Goal: Task Accomplishment & Management: Manage account settings

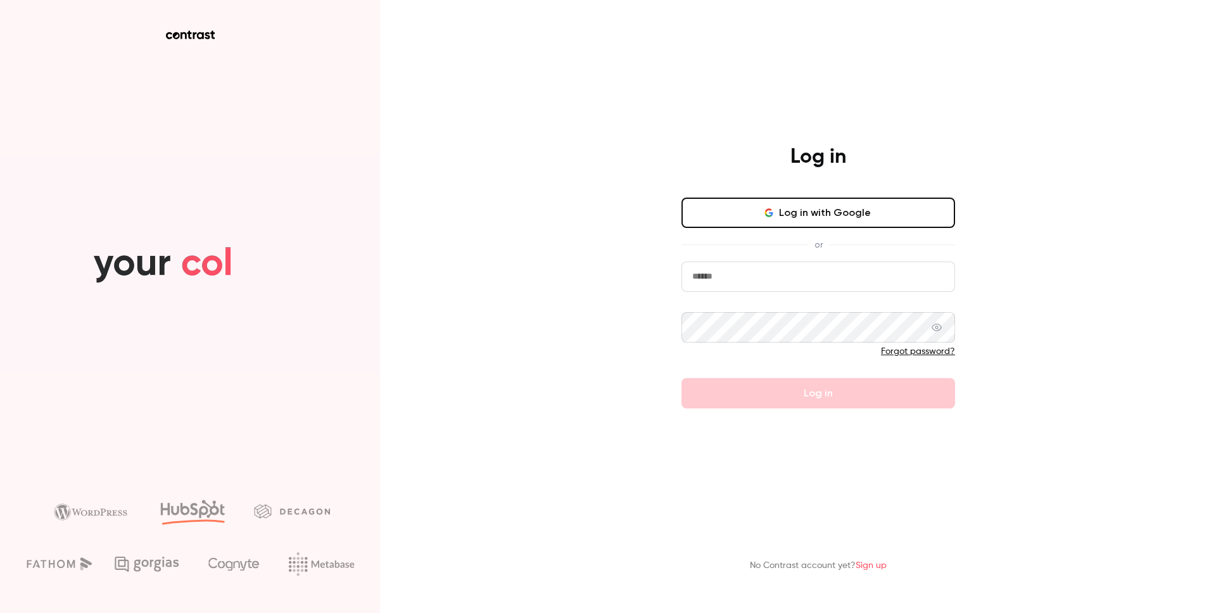
click at [701, 283] on input "email" at bounding box center [819, 277] width 274 height 30
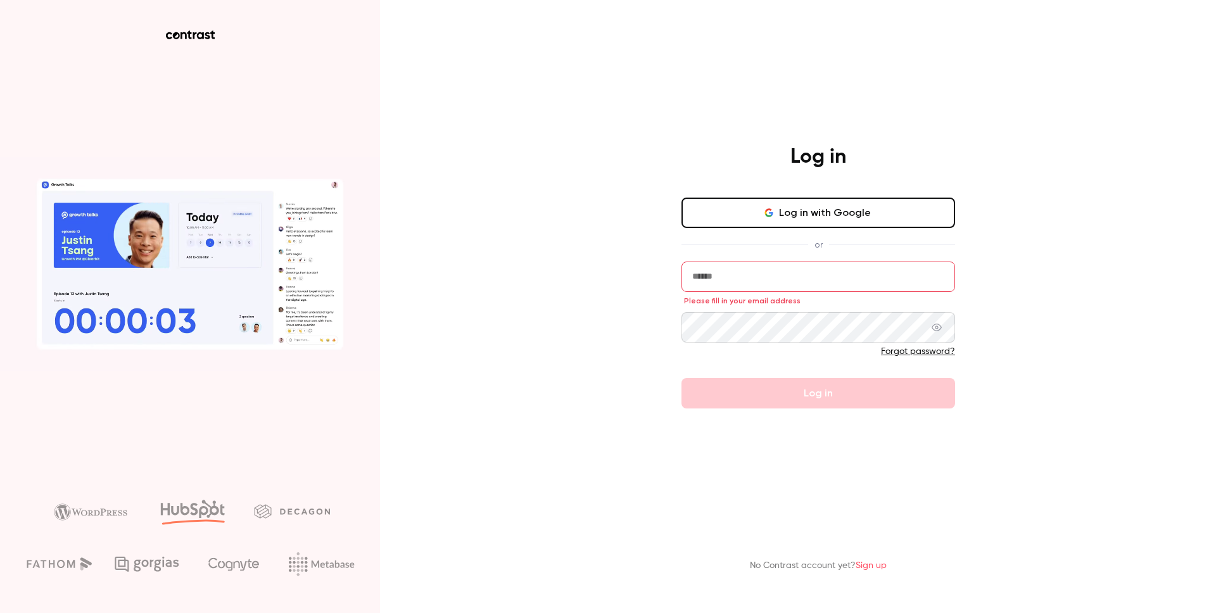
click at [777, 277] on input "email" at bounding box center [819, 277] width 274 height 30
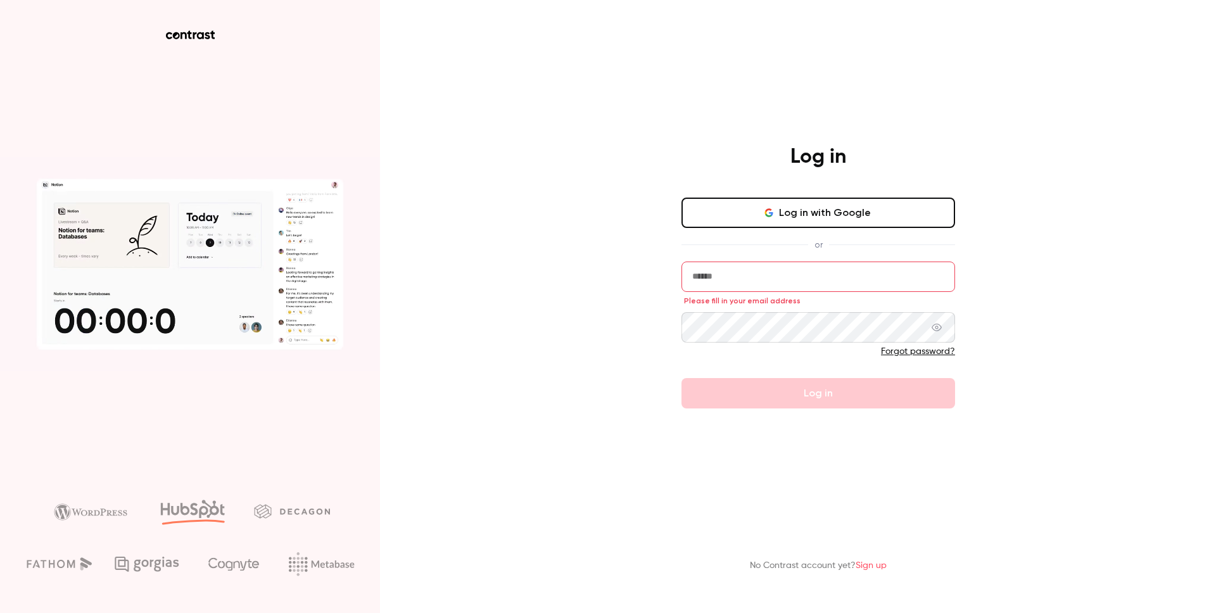
type input "**********"
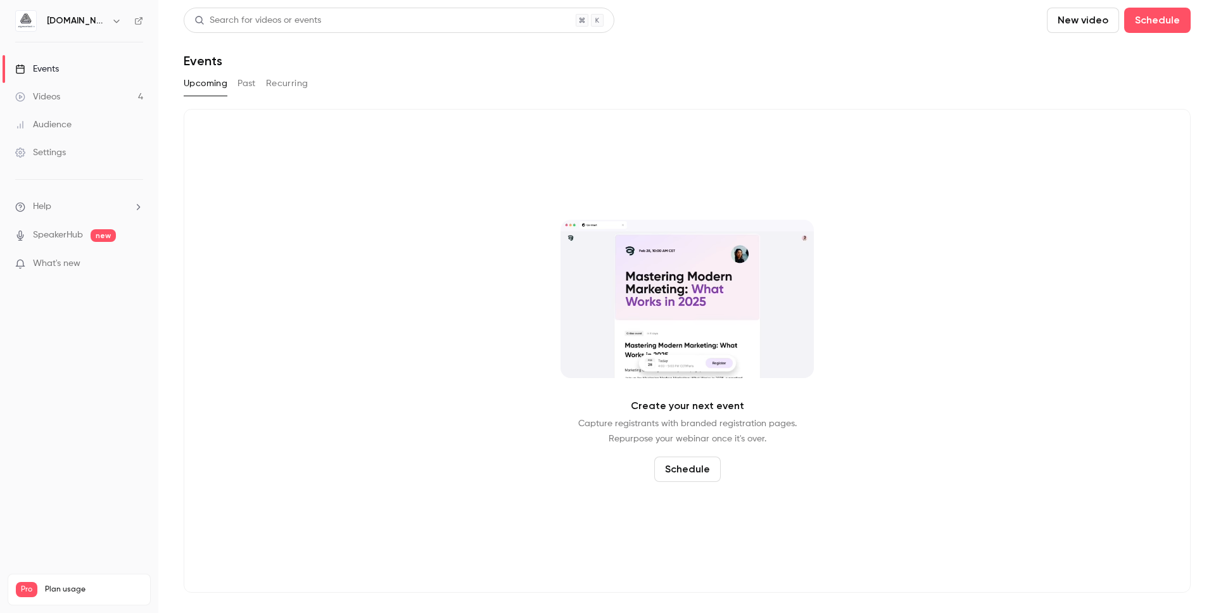
click at [115, 32] on nav "[DOMAIN_NAME] Events Videos 4 Audience Settings Help SpeakerHub new What's new …" at bounding box center [79, 306] width 158 height 613
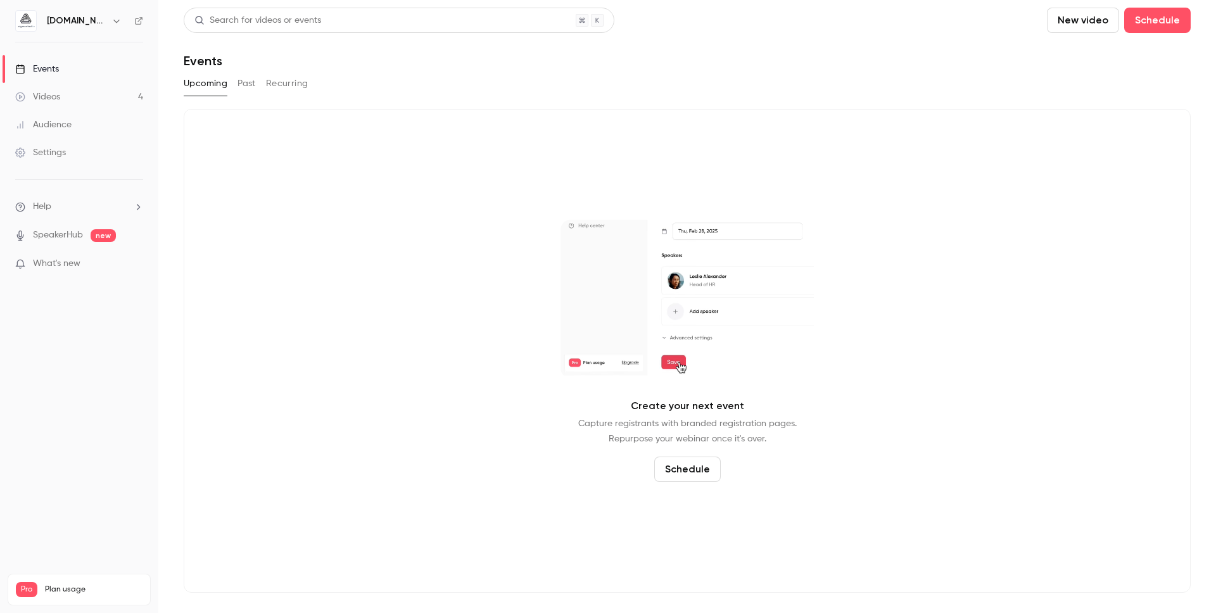
click at [111, 22] on icon "button" at bounding box center [116, 21] width 10 height 10
click at [70, 191] on link "Log out" at bounding box center [129, 184] width 237 height 33
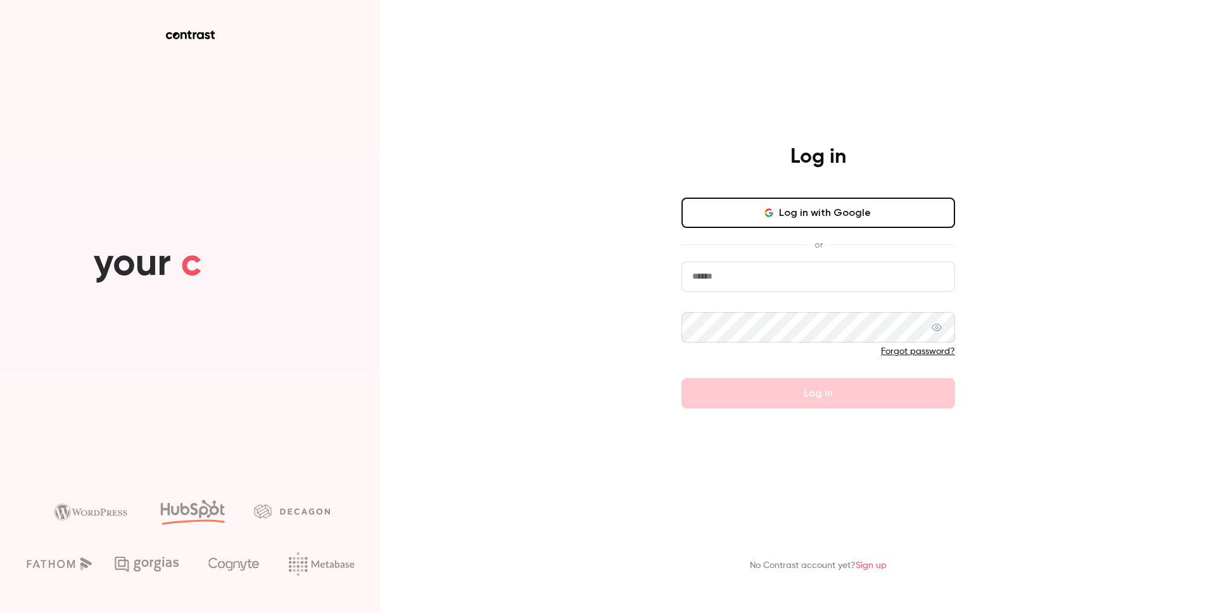
click at [861, 276] on input "email" at bounding box center [819, 277] width 274 height 30
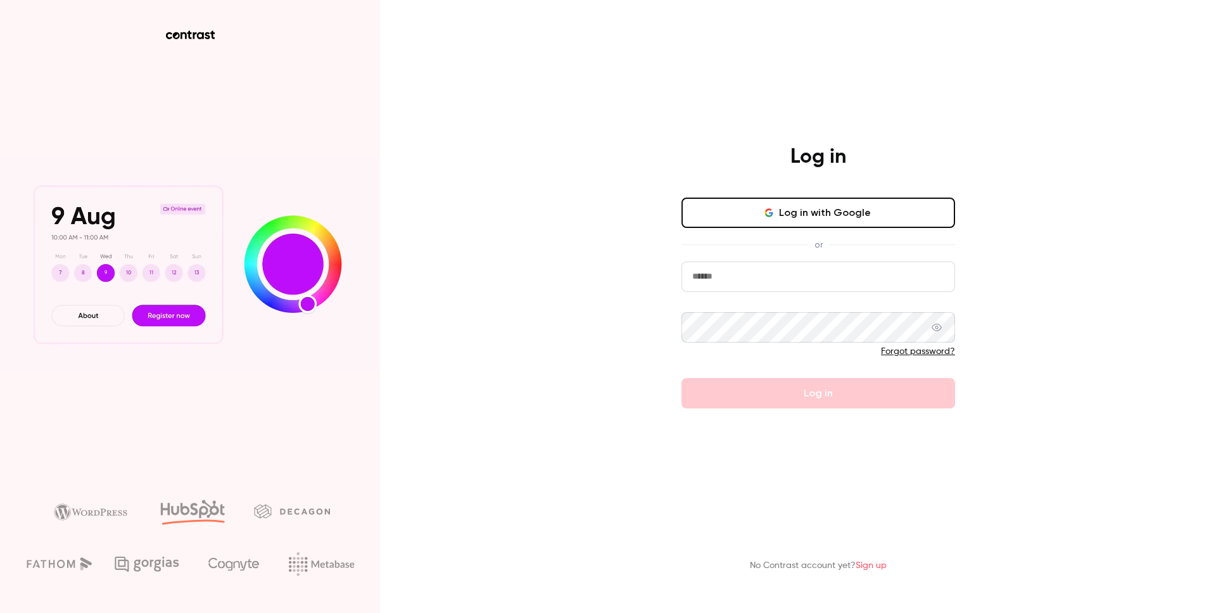
type input "**********"
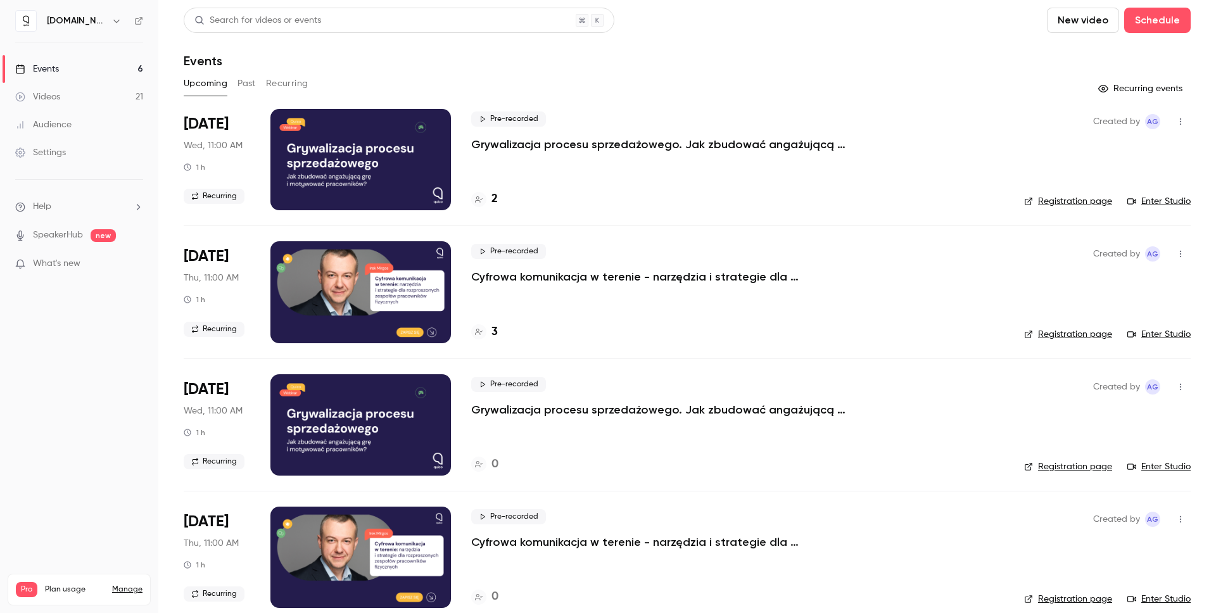
click at [1072, 338] on link "Registration page" at bounding box center [1068, 334] width 88 height 13
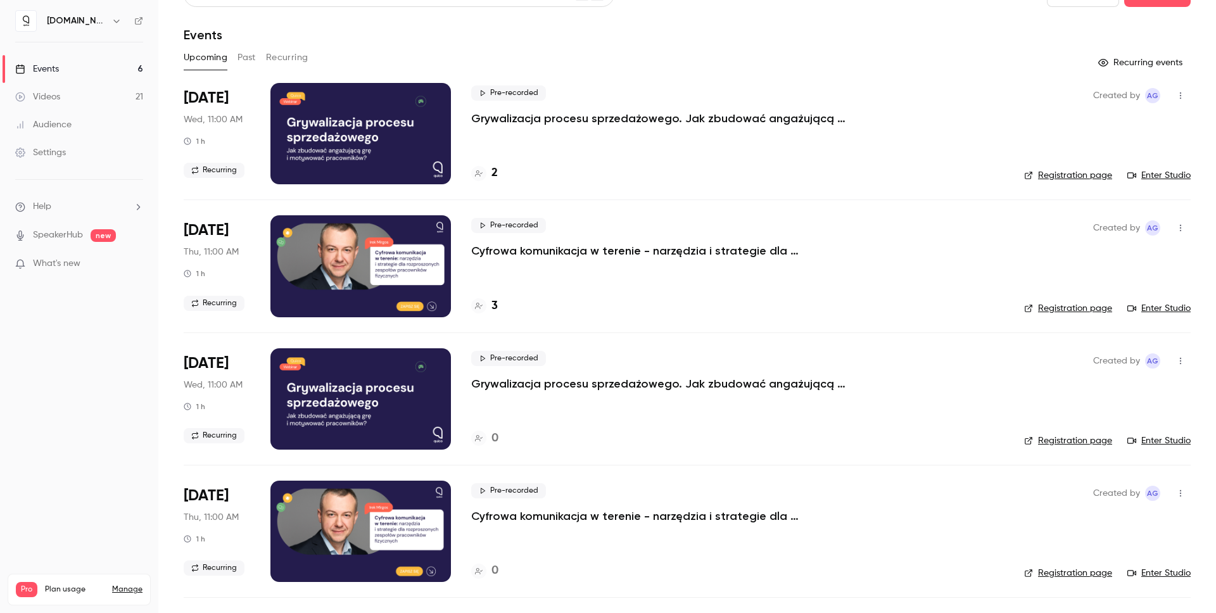
scroll to position [22, 0]
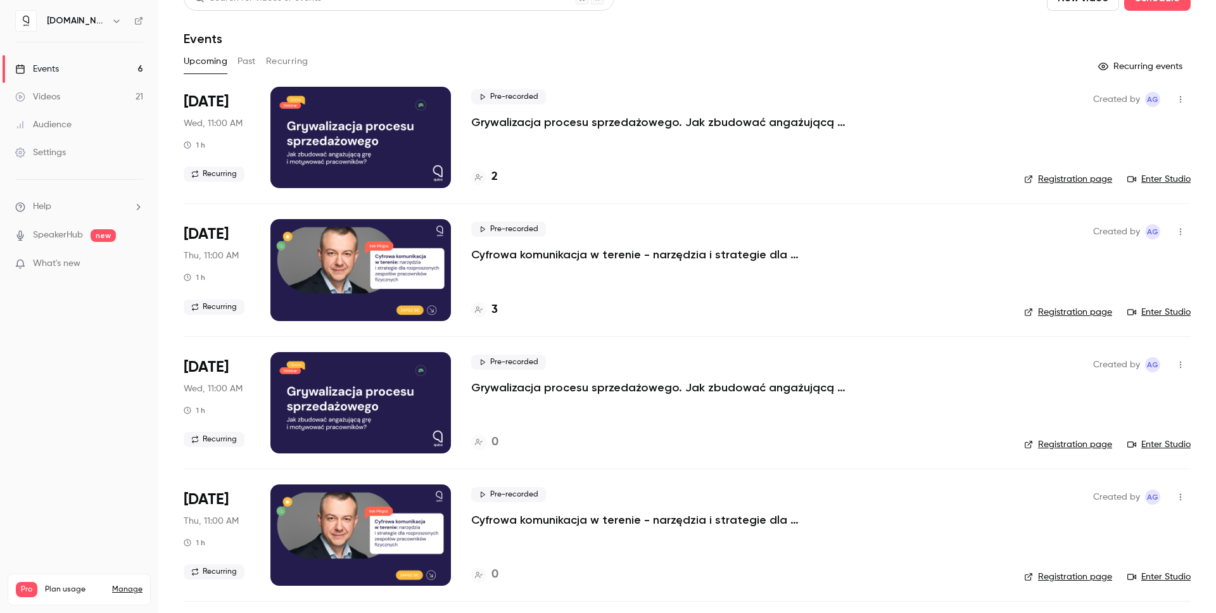
click at [516, 257] on p "Cyfrowa komunikacja w terenie - narzędzia i strategie dla rozproszonych zespołó…" at bounding box center [661, 254] width 380 height 15
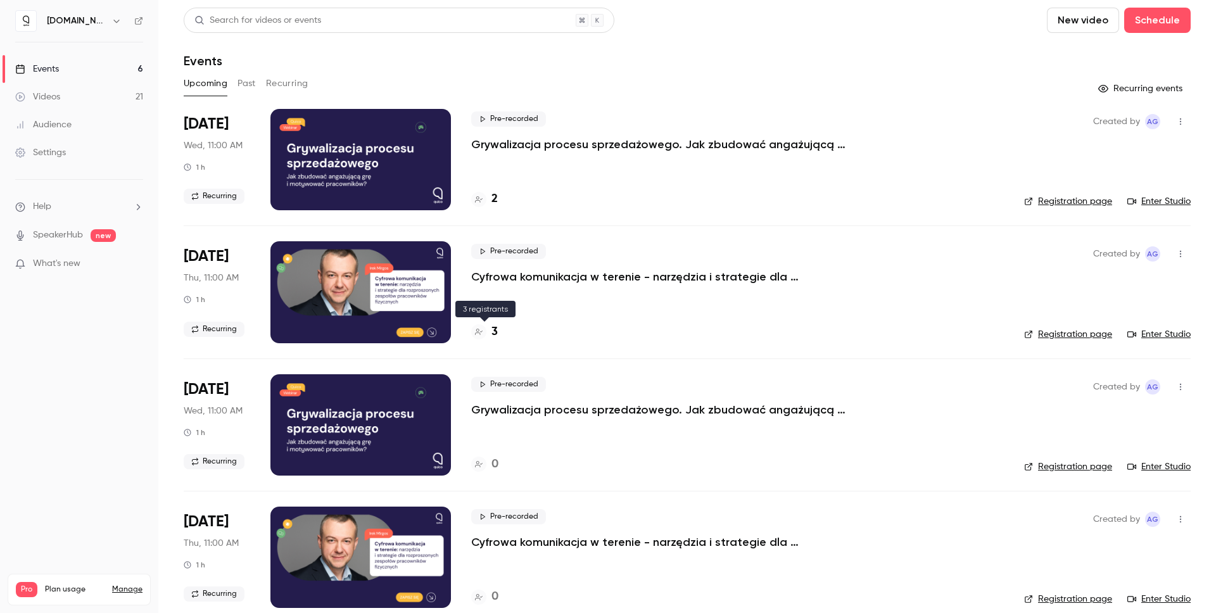
click at [492, 331] on h4 "3" at bounding box center [495, 332] width 6 height 17
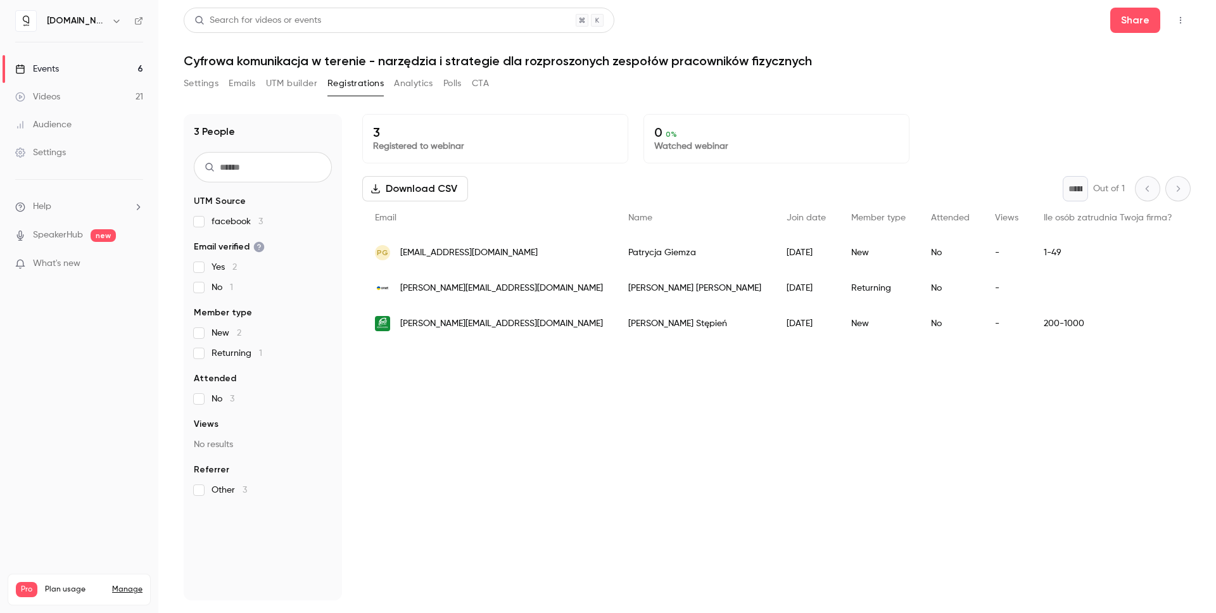
click at [59, 72] on div "Events" at bounding box center [37, 69] width 44 height 13
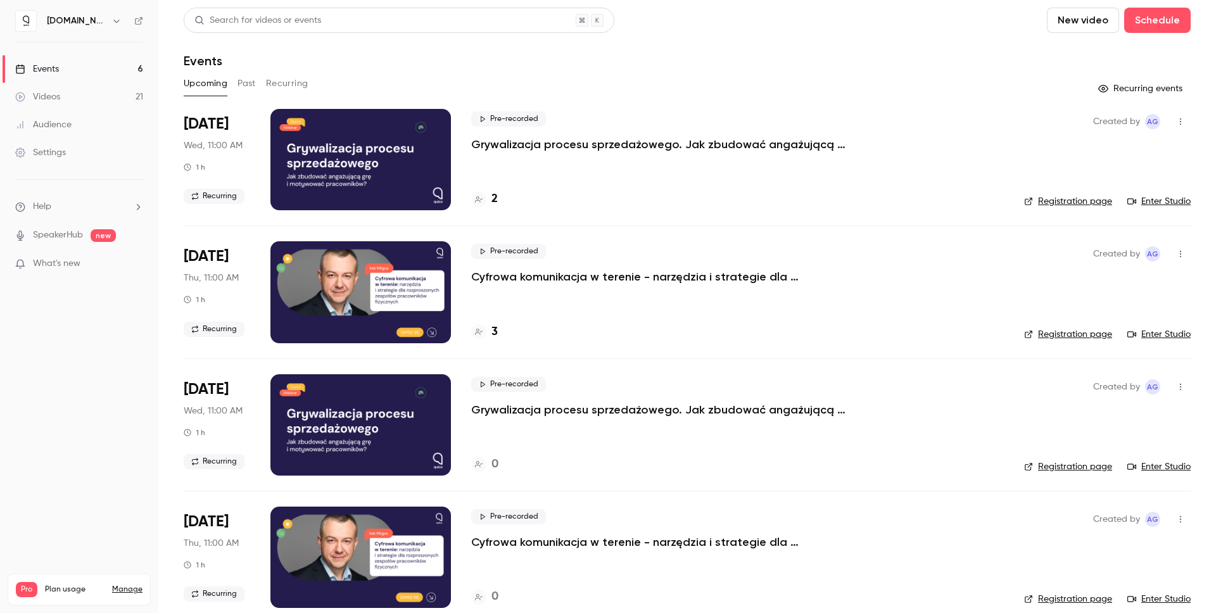
click at [759, 147] on p "Grywalizacja procesu sprzedażowego. Jak zbudować angażującą grę i motywować pra…" at bounding box center [661, 144] width 380 height 15
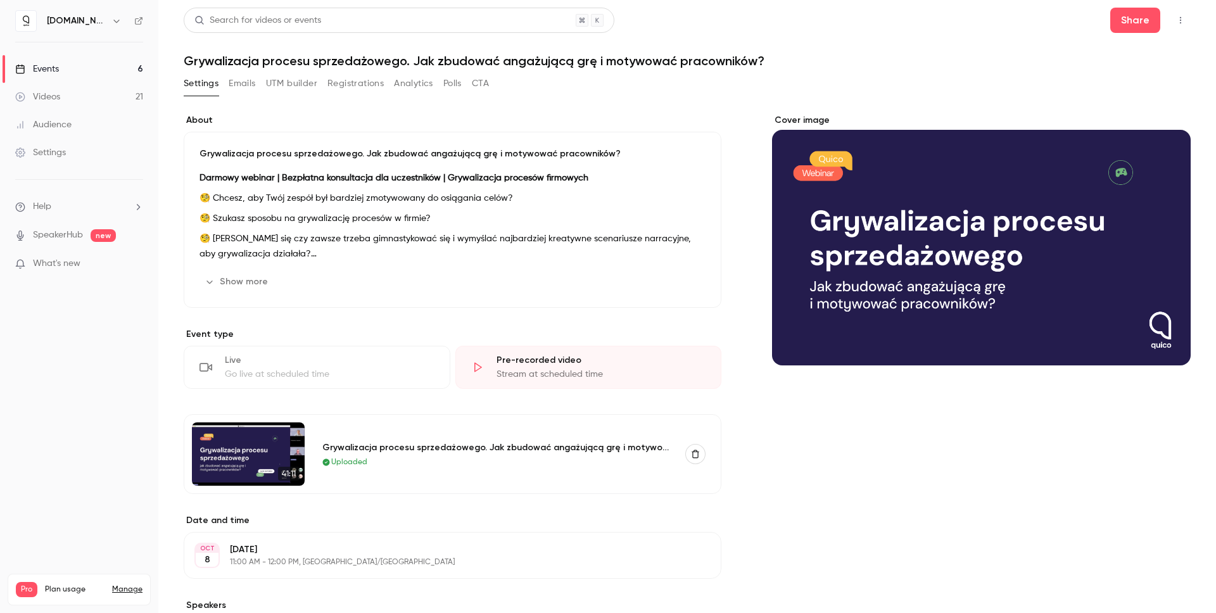
click at [105, 67] on link "Events 6" at bounding box center [79, 69] width 158 height 28
